Goal: Task Accomplishment & Management: Manage account settings

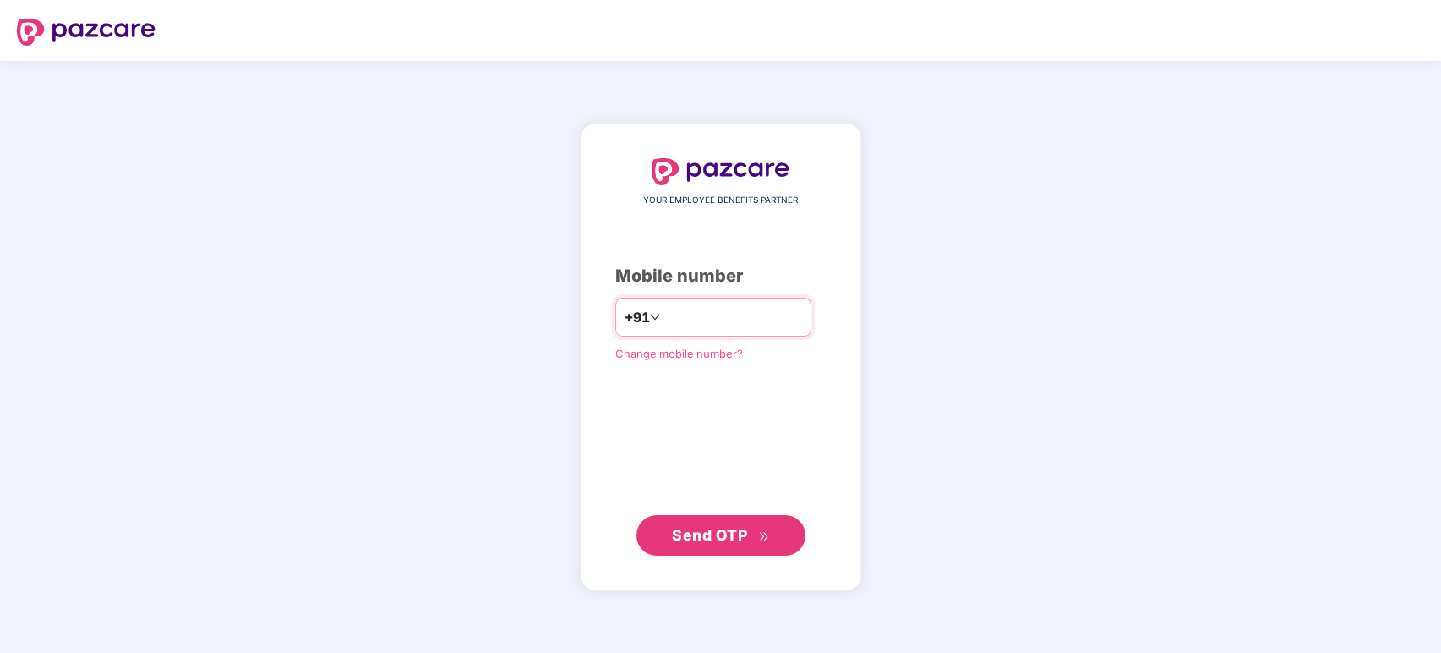
type input "**********"
click at [718, 536] on span "Send OTP" at bounding box center [709, 535] width 75 height 18
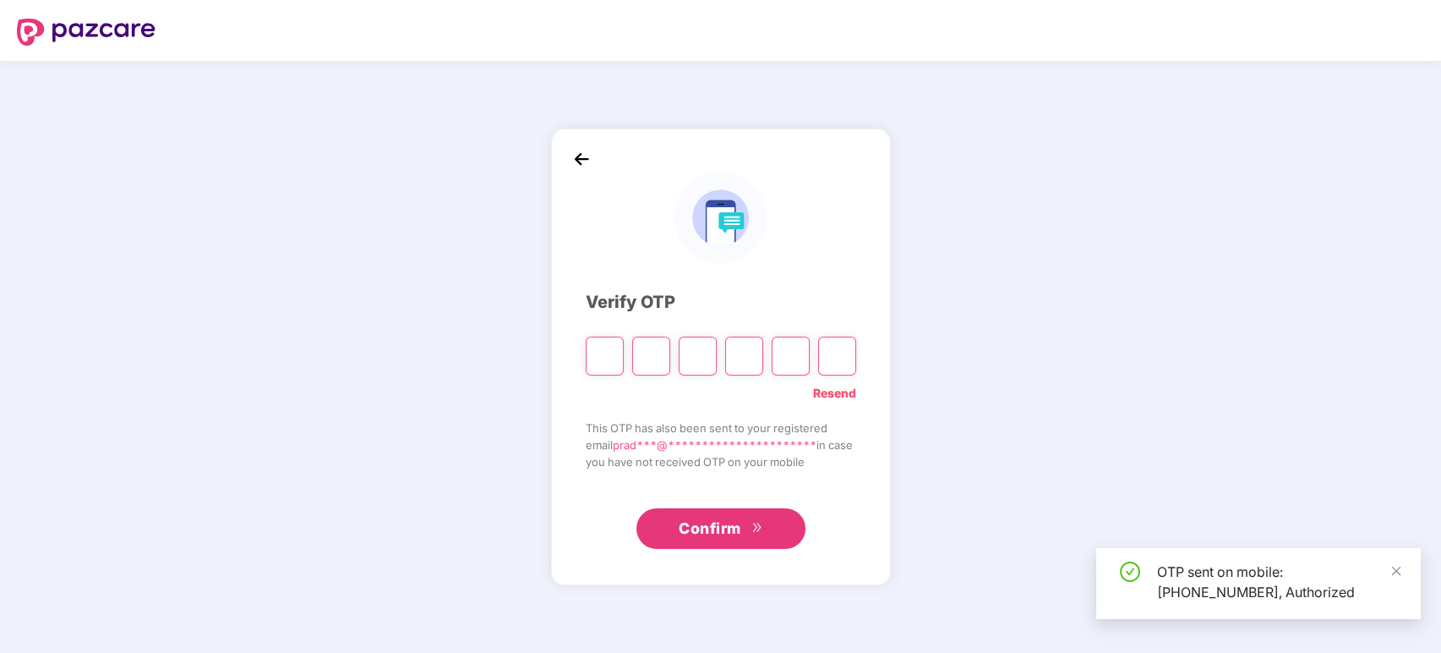
click at [600, 363] on input "Please enter verification code. Digit 1" at bounding box center [605, 355] width 38 height 39
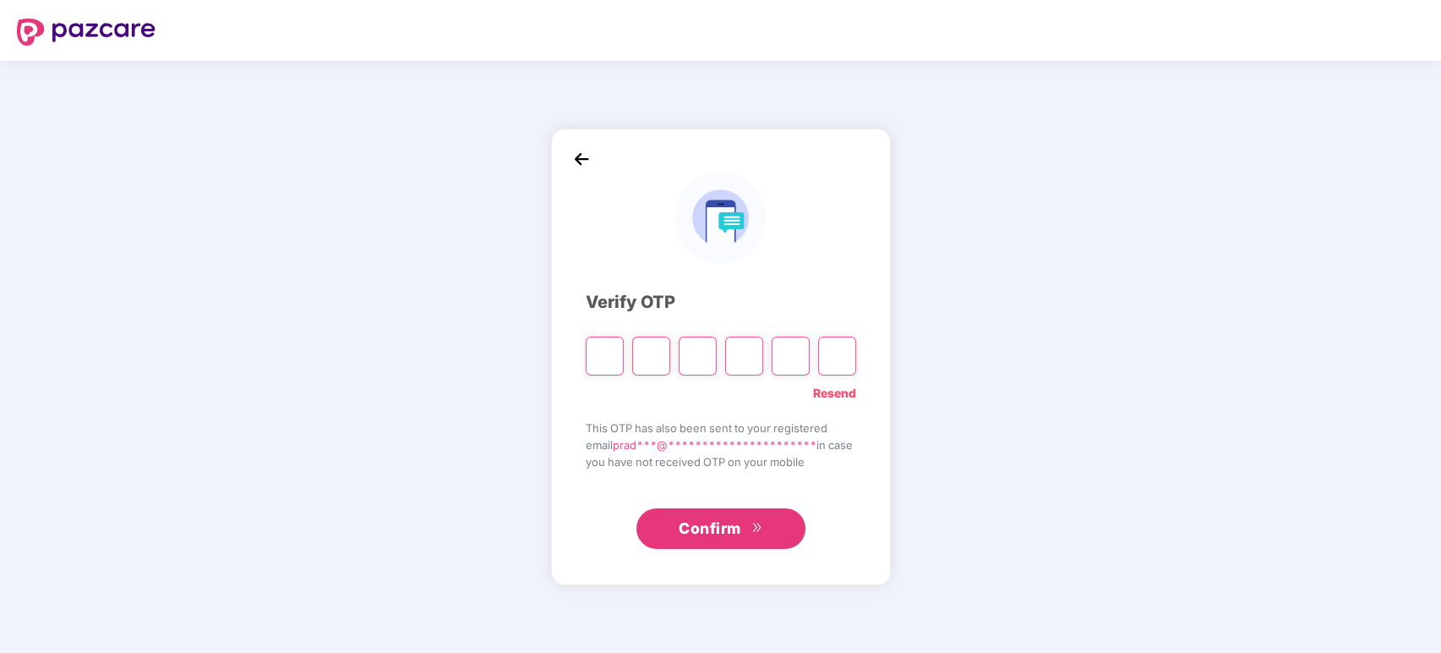
type input "*"
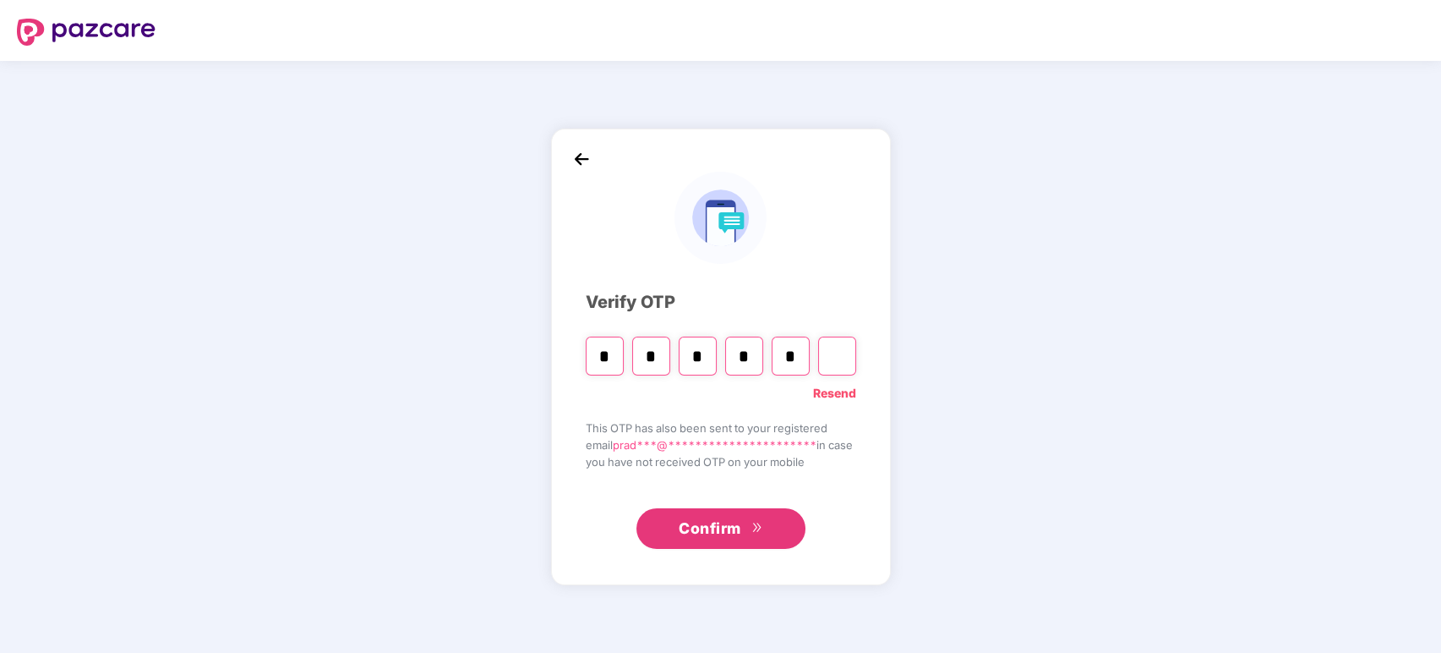
type input "*"
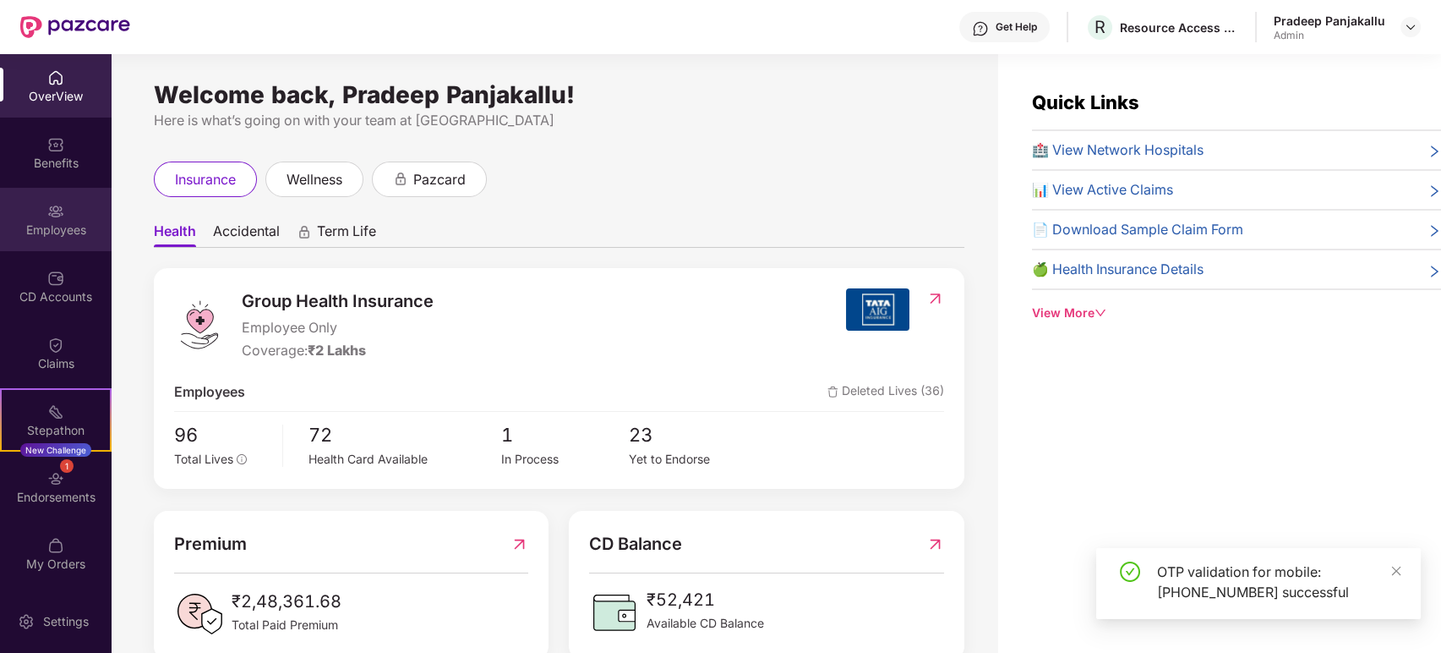
click at [57, 218] on img at bounding box center [55, 211] width 17 height 17
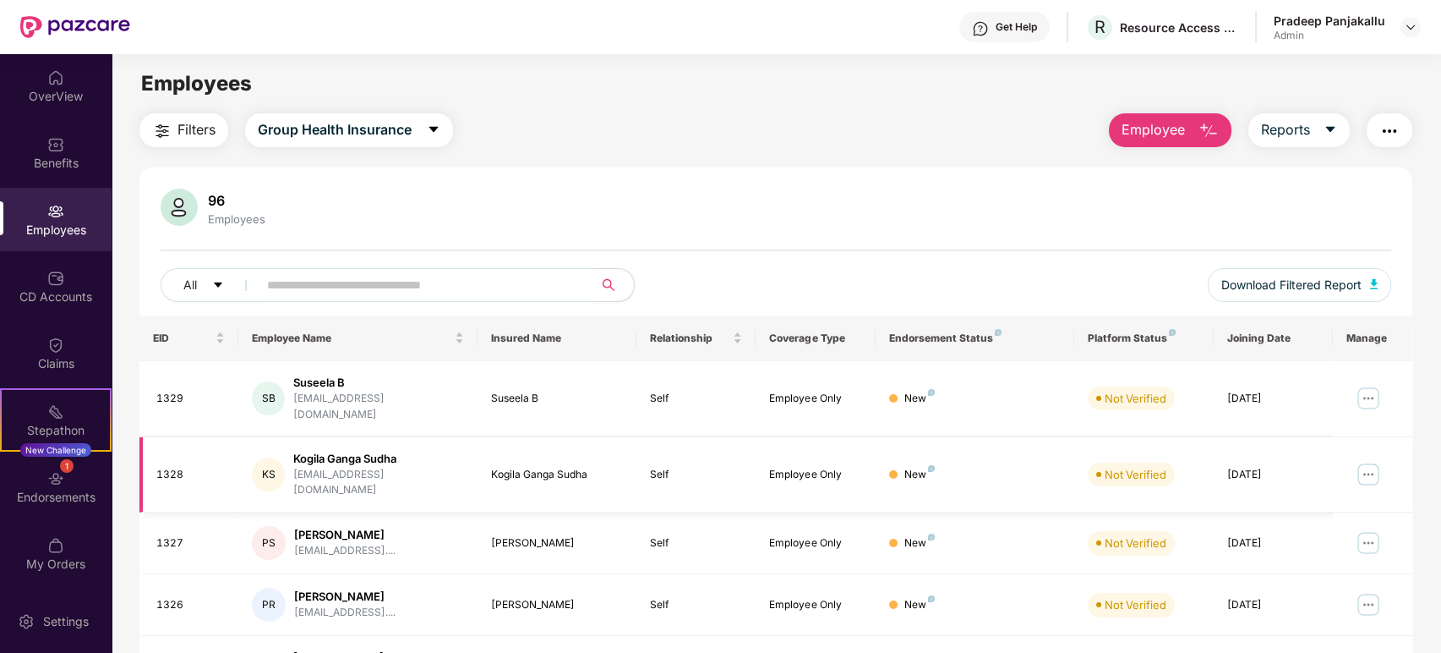
scroll to position [281, 0]
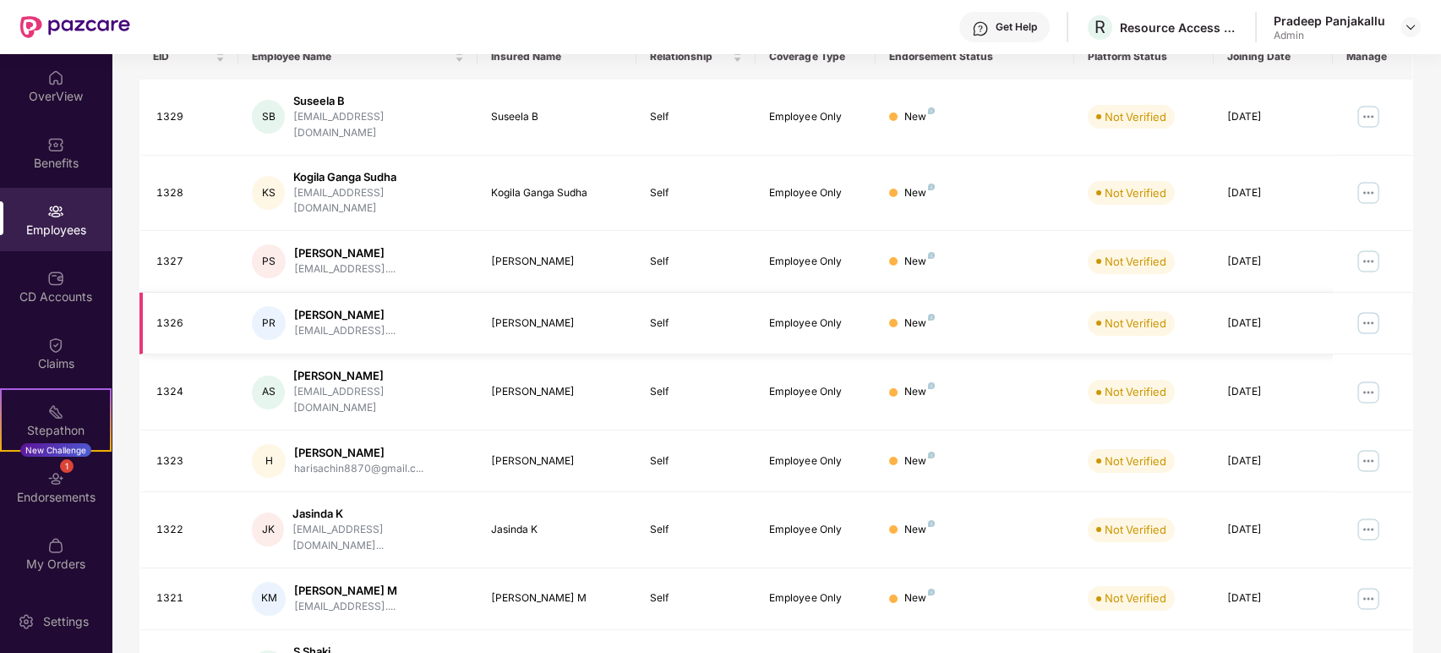
click at [1367, 309] on img at bounding box center [1368, 322] width 27 height 27
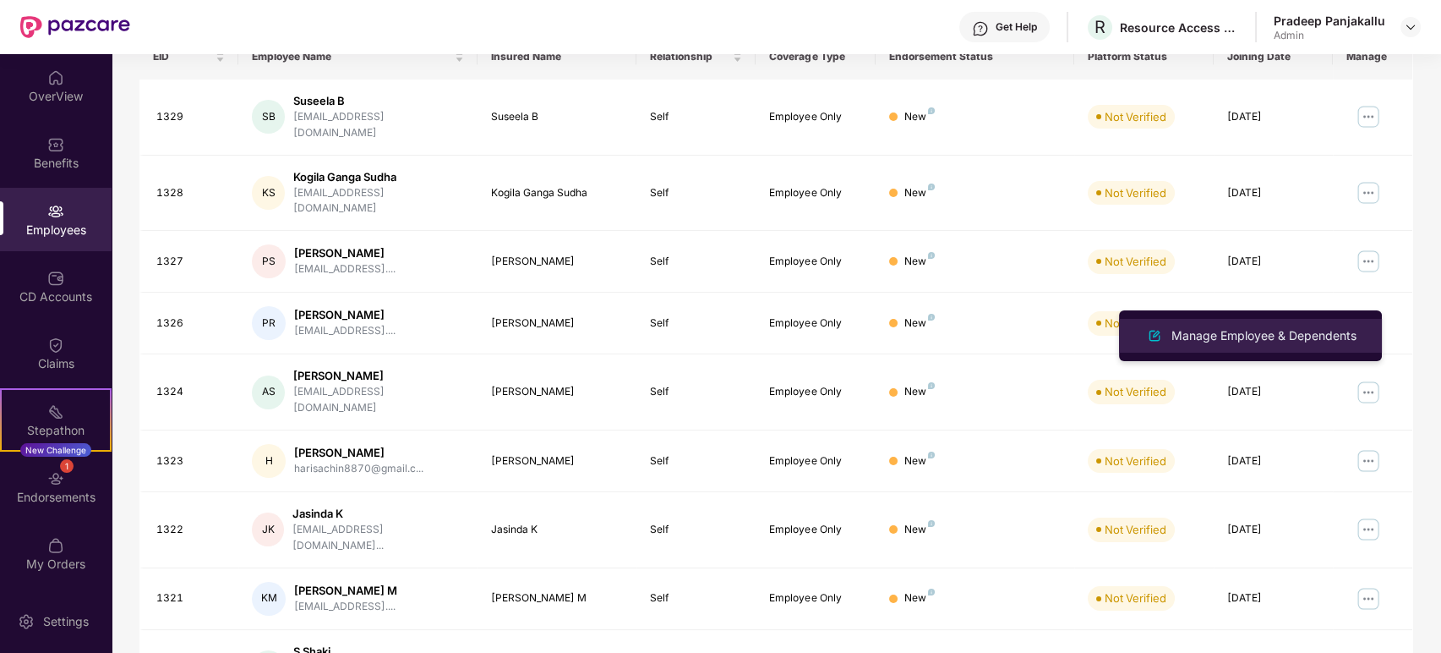
click at [1252, 334] on div "Manage Employee & Dependents" at bounding box center [1264, 335] width 192 height 19
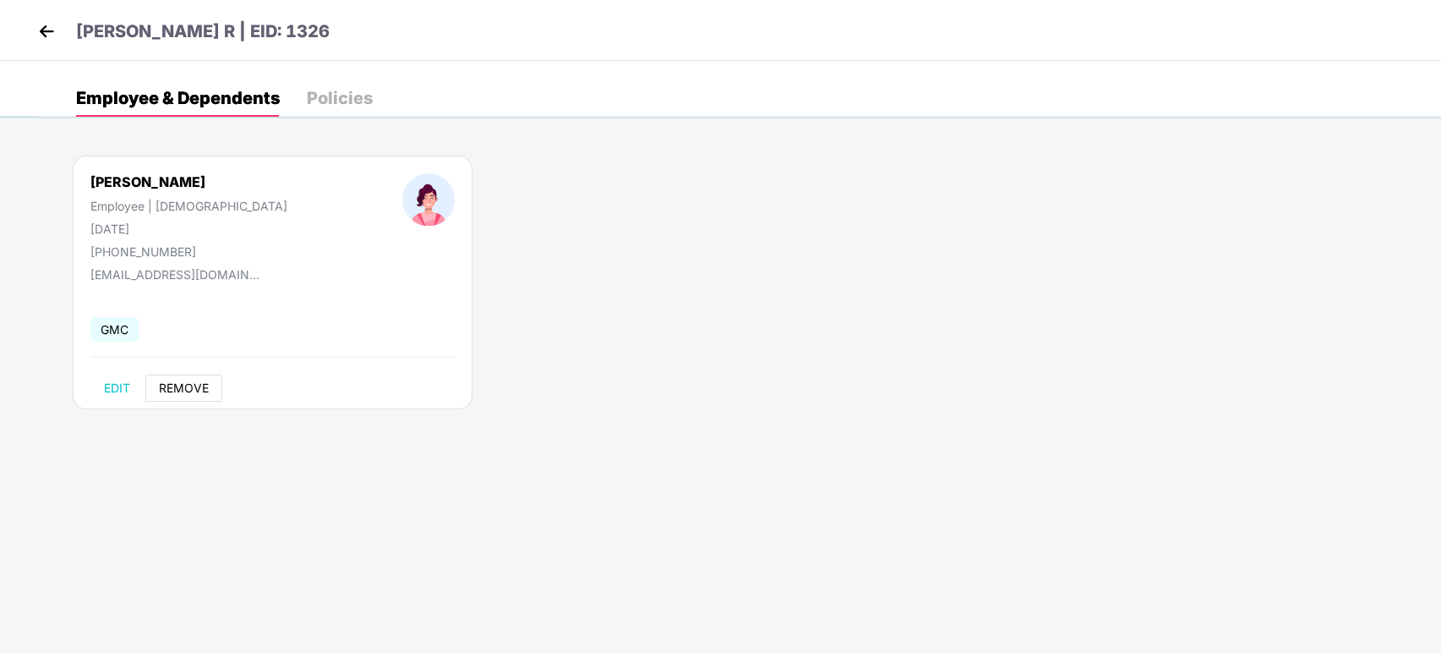
click at [176, 386] on span "REMOVE" at bounding box center [184, 388] width 50 height 14
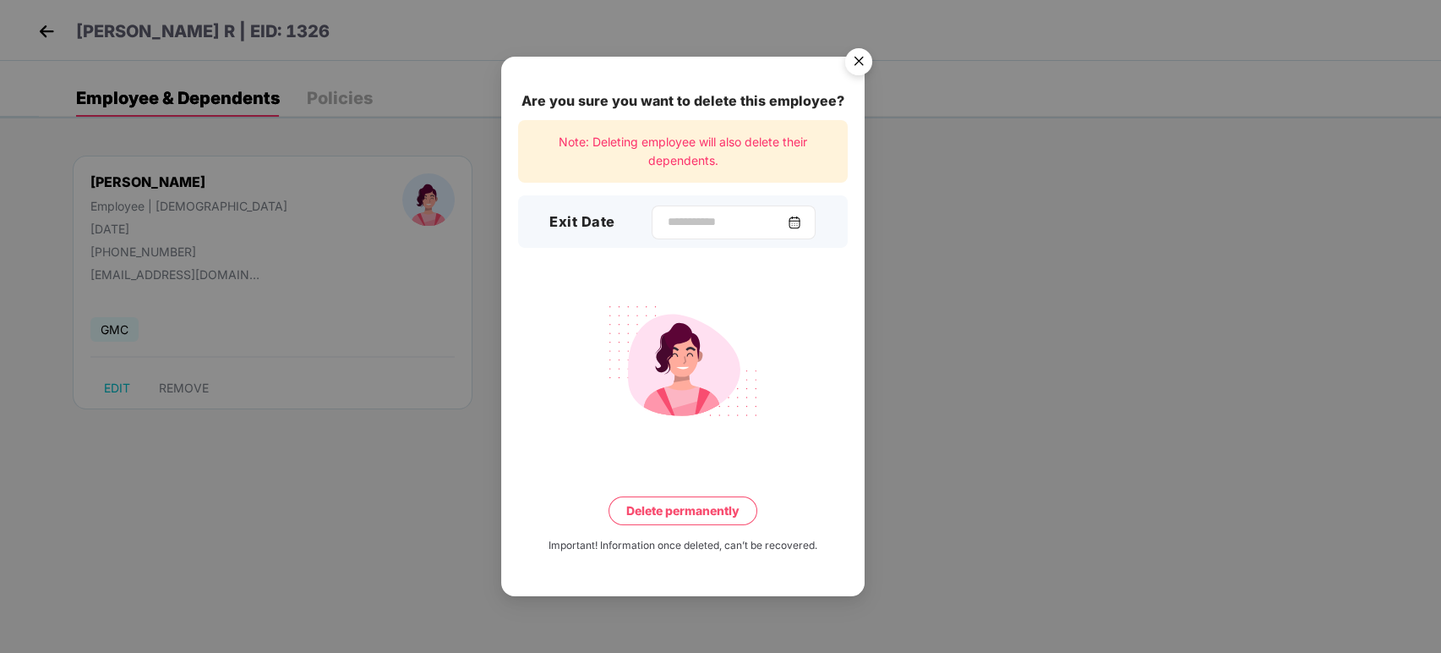
click at [816, 222] on div at bounding box center [734, 222] width 164 height 34
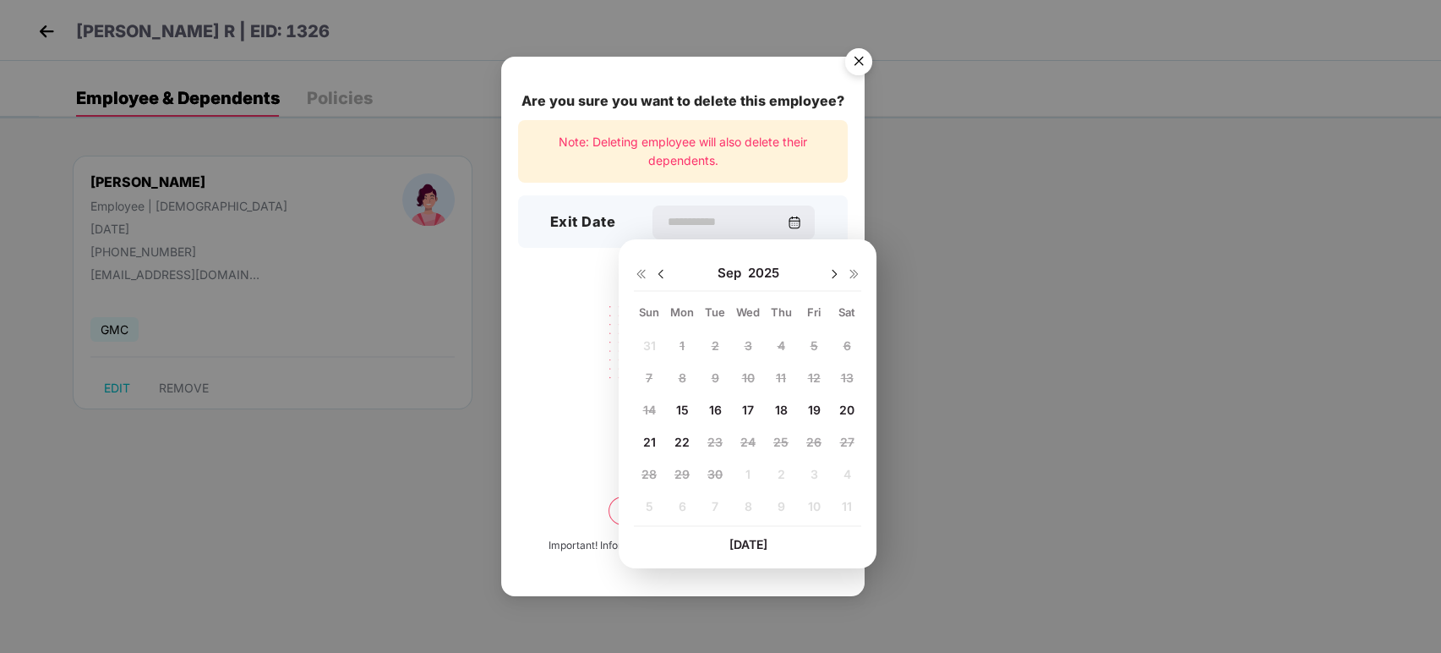
click at [680, 402] on span "15" at bounding box center [681, 409] width 13 height 14
type input "**********"
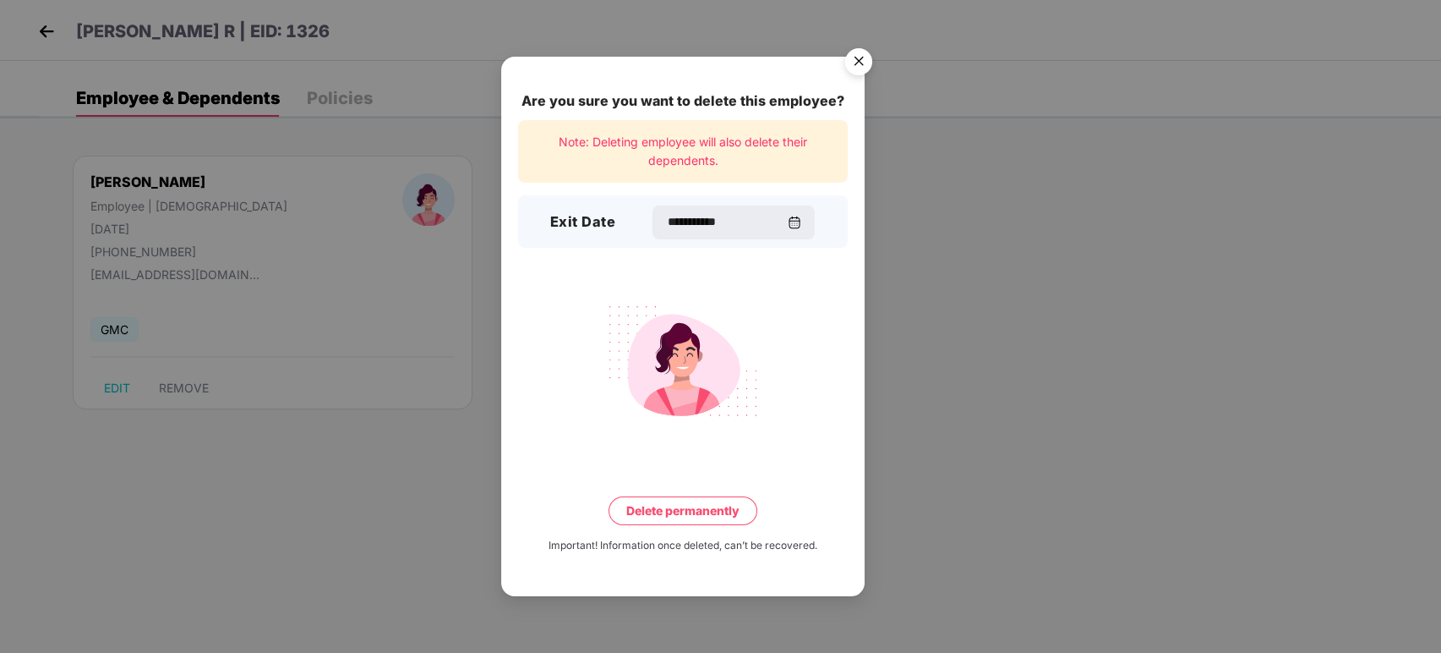
click at [682, 519] on button "Delete permanently" at bounding box center [683, 510] width 149 height 29
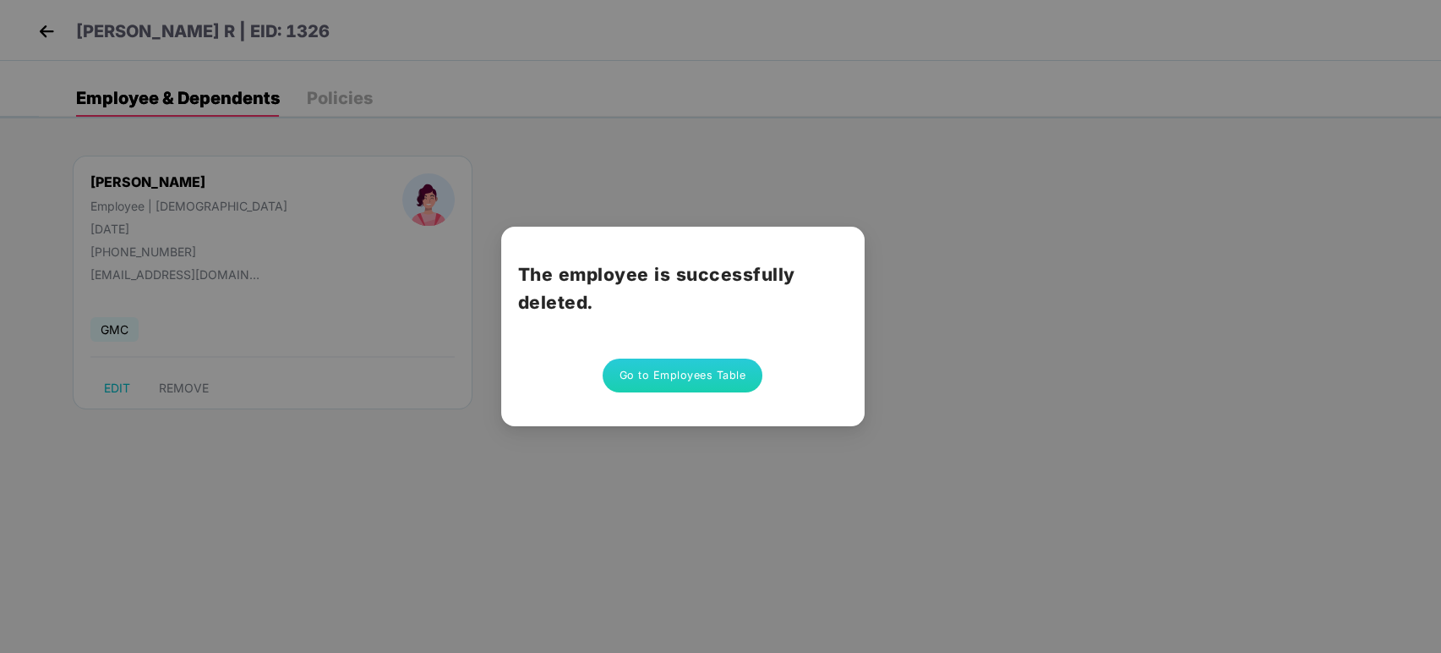
click at [646, 367] on button "Go to Employees Table" at bounding box center [683, 375] width 161 height 34
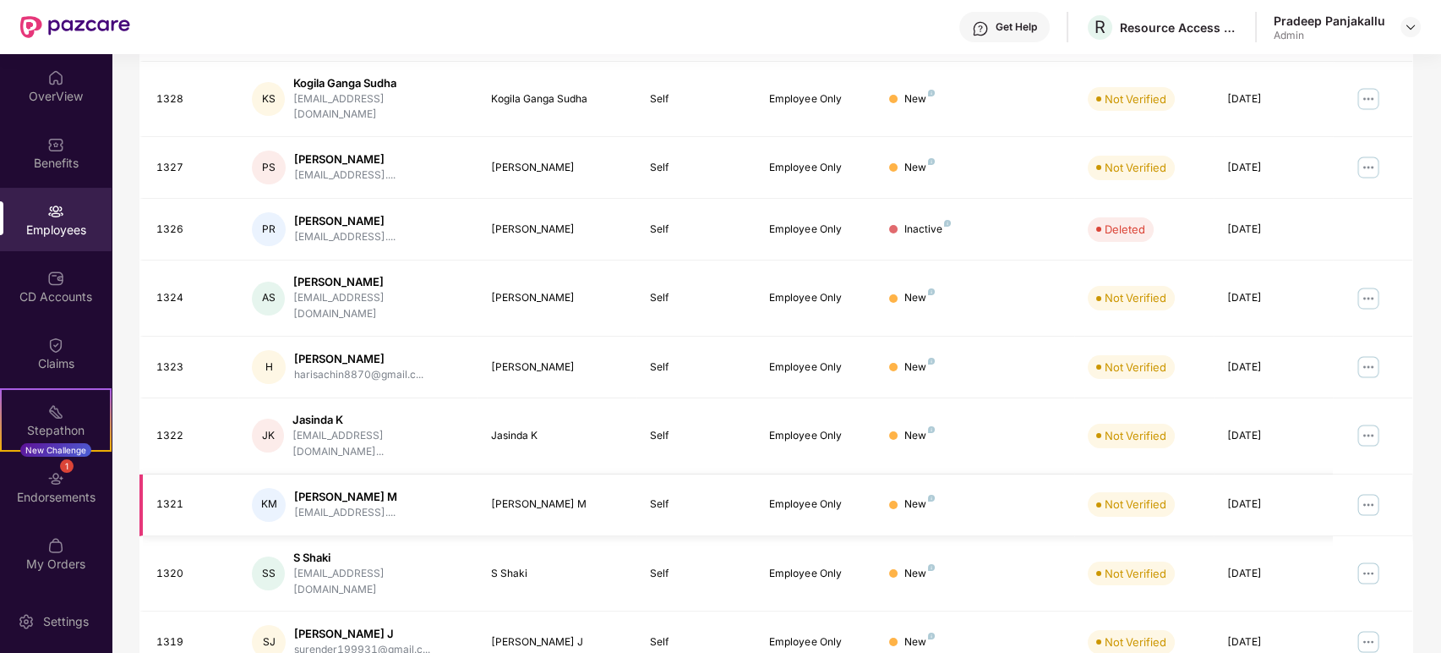
scroll to position [385, 0]
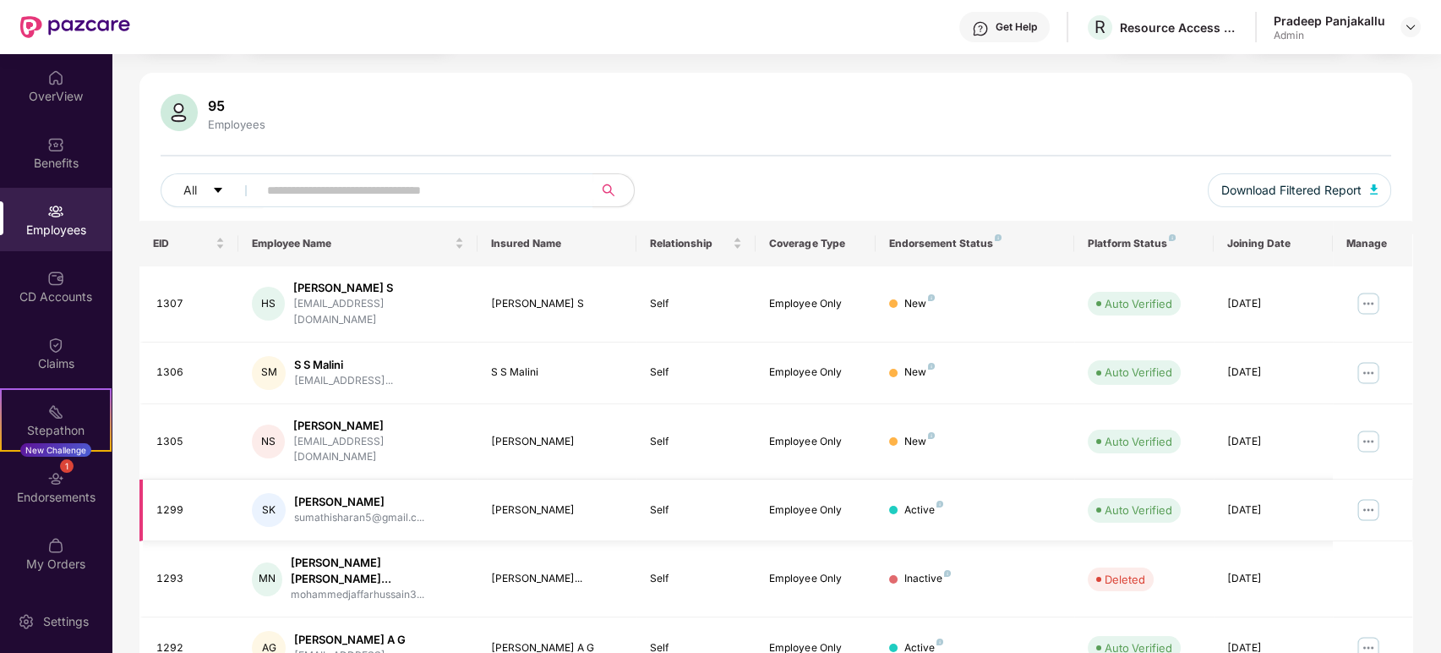
scroll to position [0, 0]
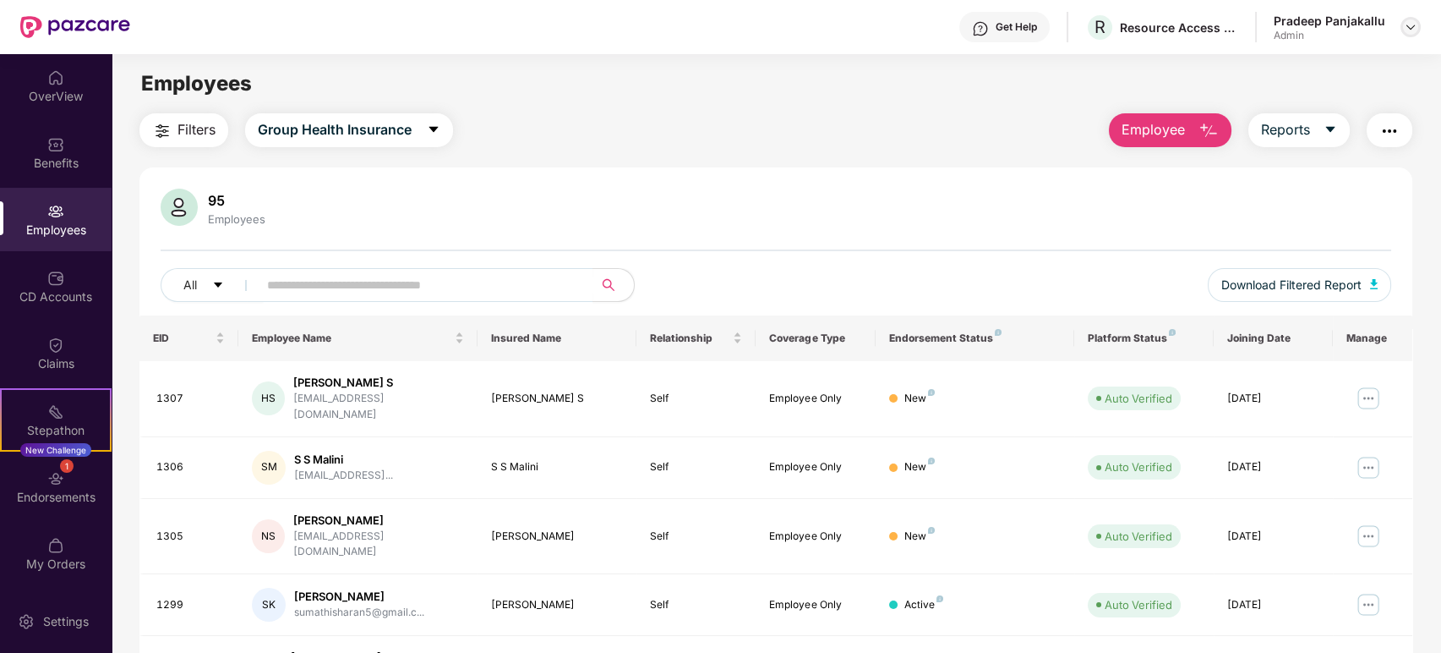
drag, startPoint x: 1396, startPoint y: 21, endPoint x: 1407, endPoint y: 30, distance: 13.9
click at [1400, 22] on div "Pradeep Panjakallu Admin" at bounding box center [1347, 28] width 147 height 30
click at [1411, 31] on img at bounding box center [1411, 27] width 14 height 14
click at [1285, 96] on div "Logout" at bounding box center [1331, 100] width 220 height 33
